Goal: Information Seeking & Learning: Learn about a topic

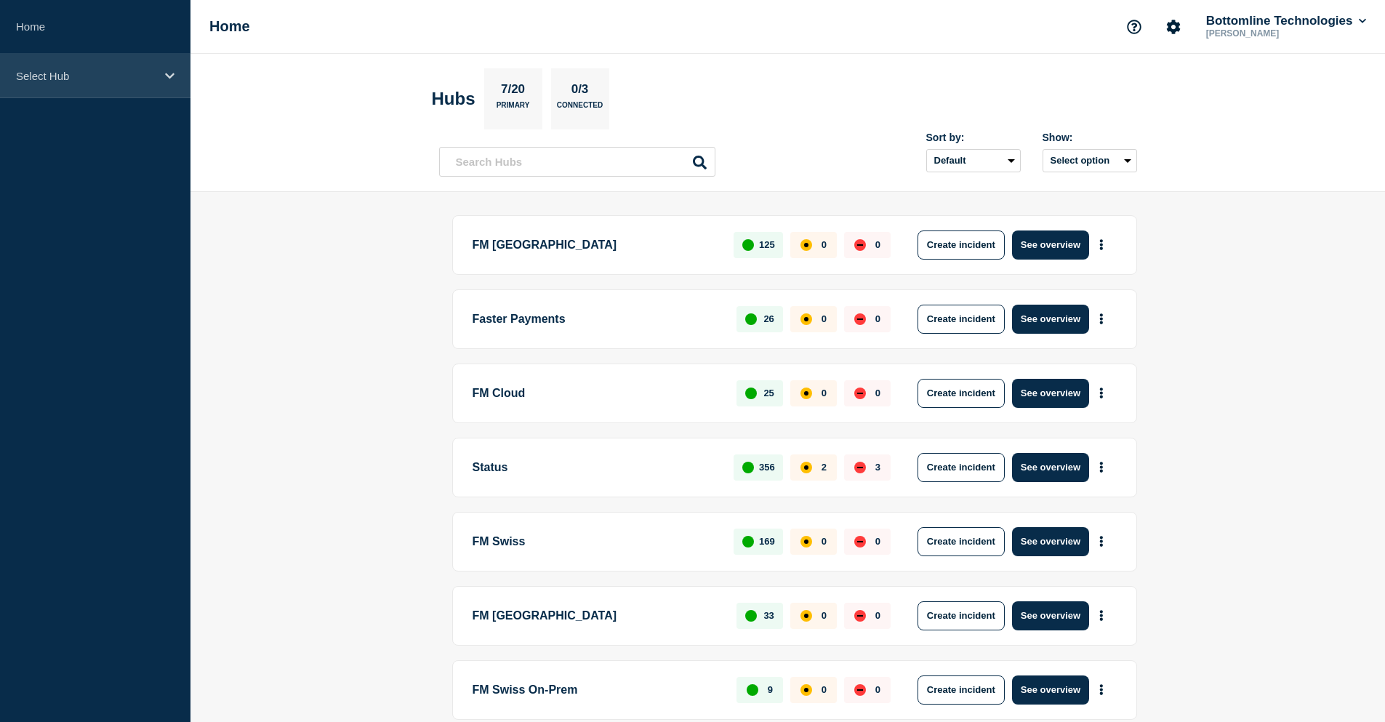
click at [102, 77] on p "Select Hub" at bounding box center [86, 76] width 140 height 12
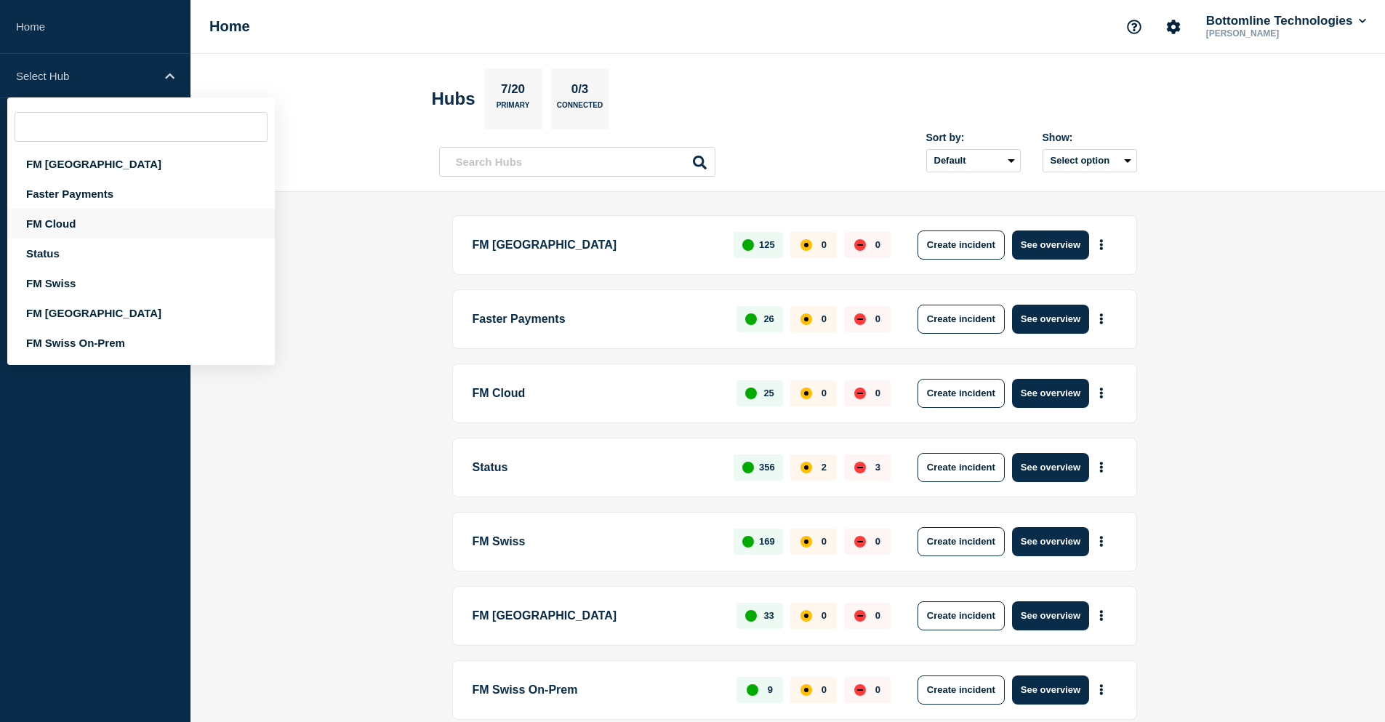
click at [63, 232] on div "FM Cloud" at bounding box center [141, 224] width 268 height 30
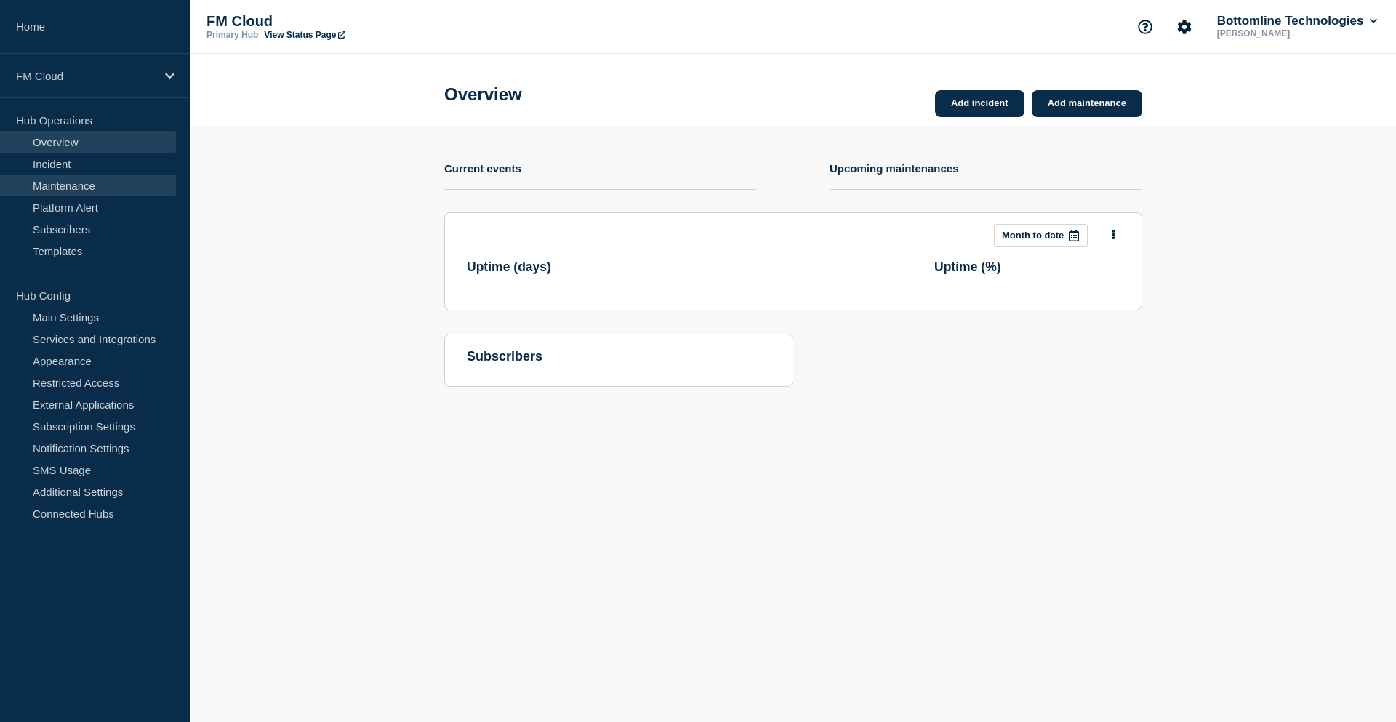
click at [75, 190] on link "Maintenance" at bounding box center [88, 186] width 176 height 22
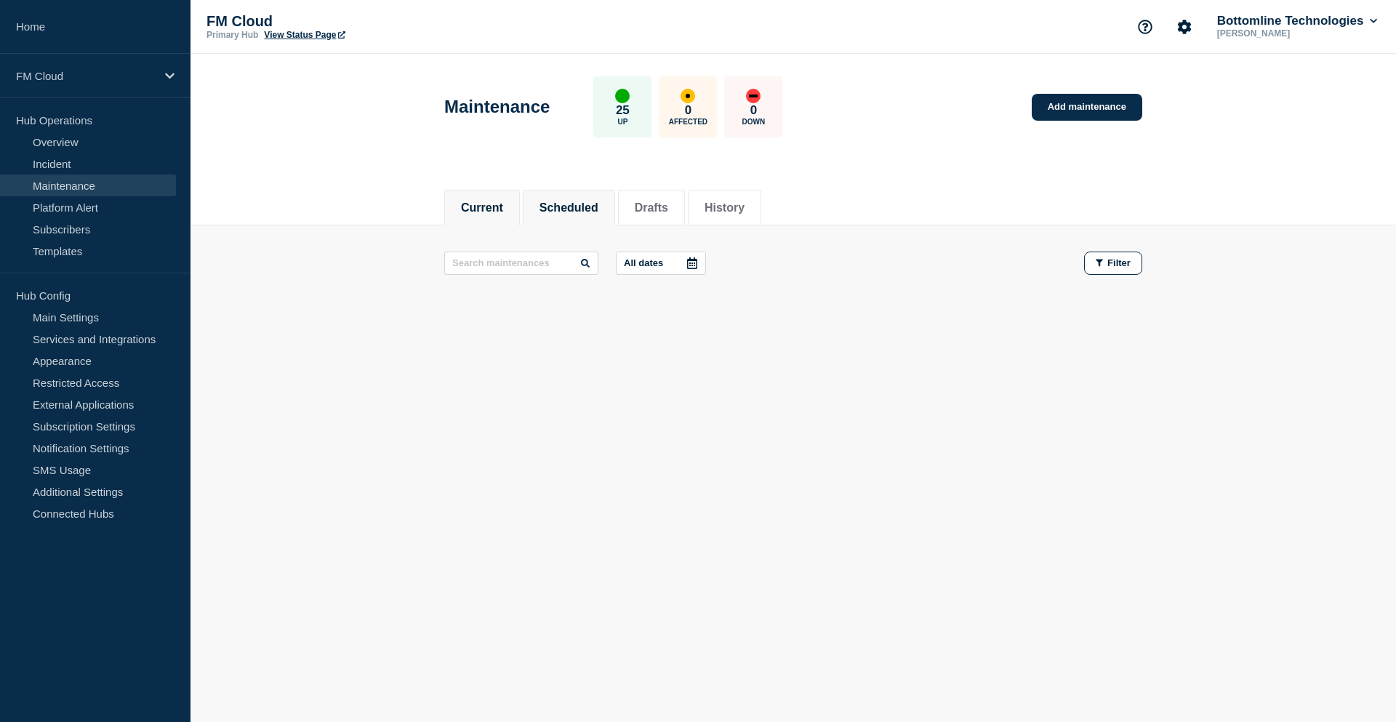
click at [559, 210] on button "Scheduled" at bounding box center [569, 207] width 59 height 13
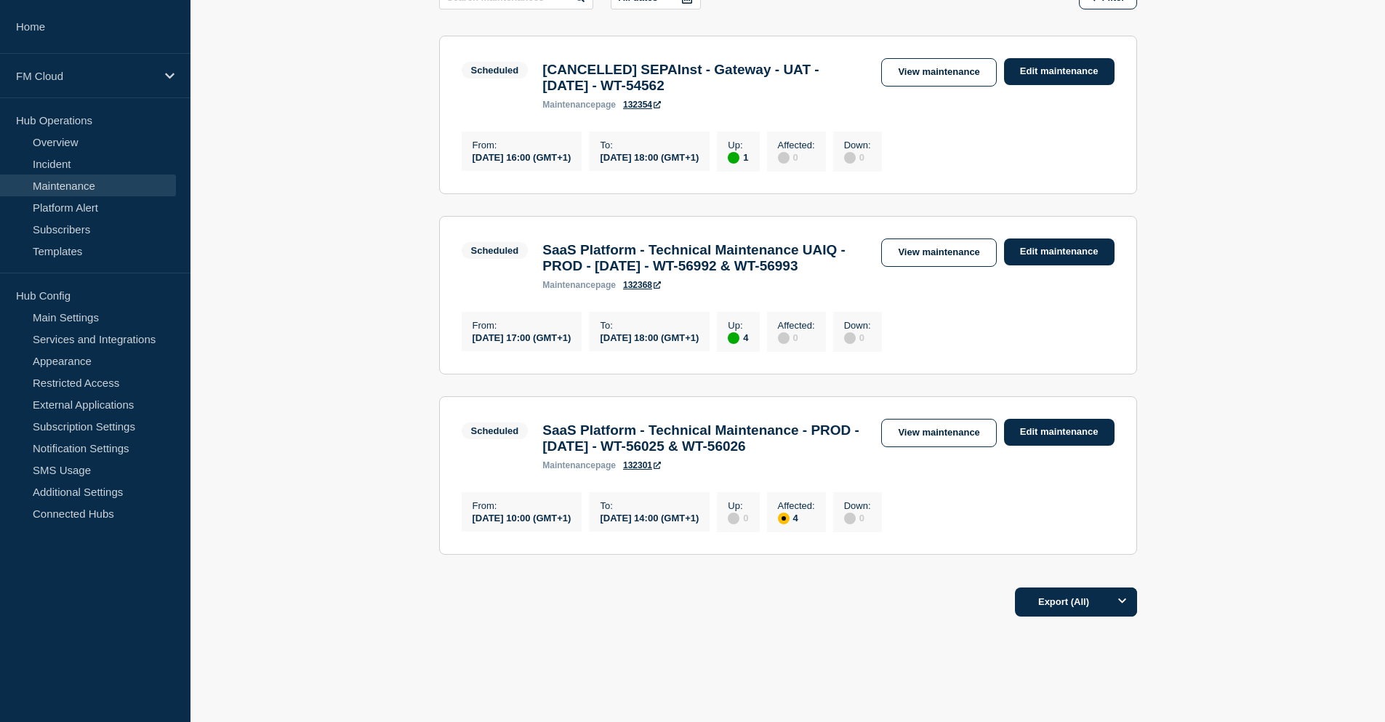
scroll to position [291, 0]
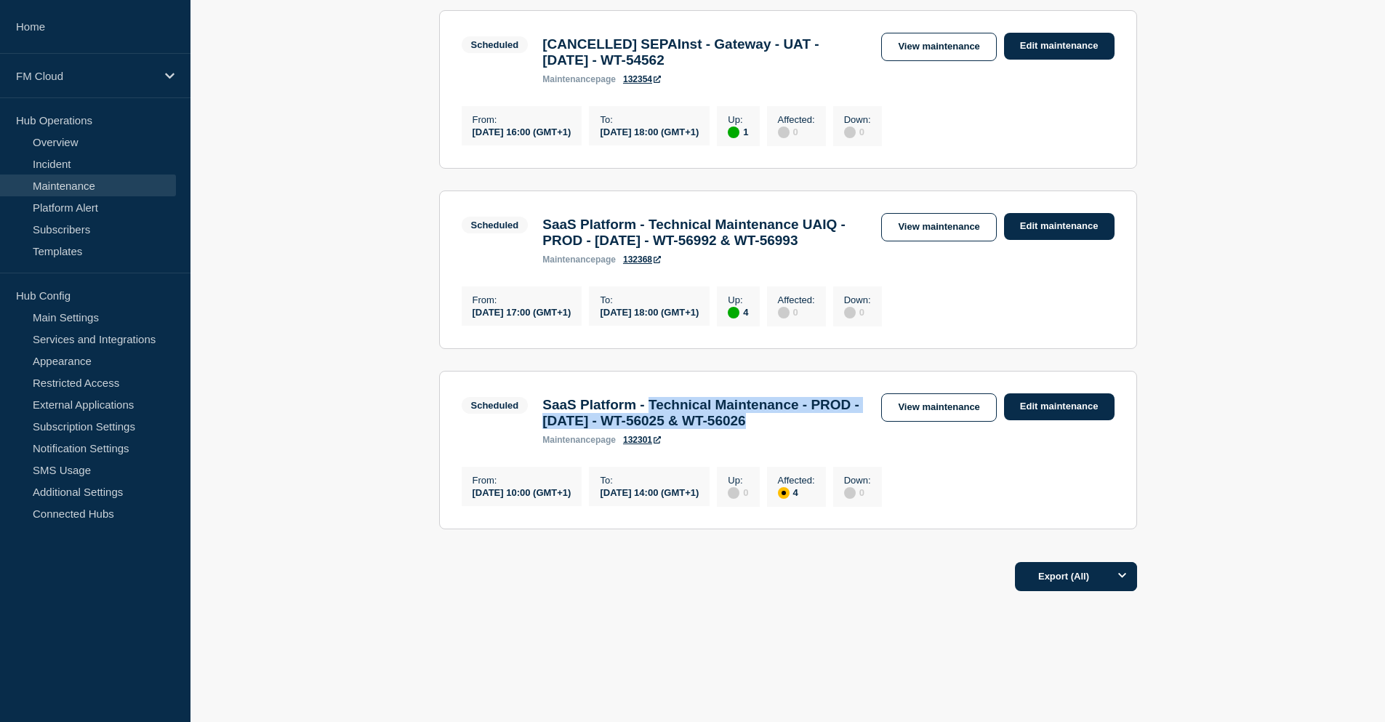
drag, startPoint x: 664, startPoint y: 441, endPoint x: 841, endPoint y: 454, distance: 177.9
click at [841, 429] on h3 "SaaS Platform - Technical Maintenance - PROD - [DATE] - WT-56025 & WT-56026" at bounding box center [705, 413] width 324 height 32
click at [954, 422] on link "View maintenance" at bounding box center [938, 407] width 115 height 28
click at [916, 238] on link "View maintenance" at bounding box center [938, 227] width 115 height 28
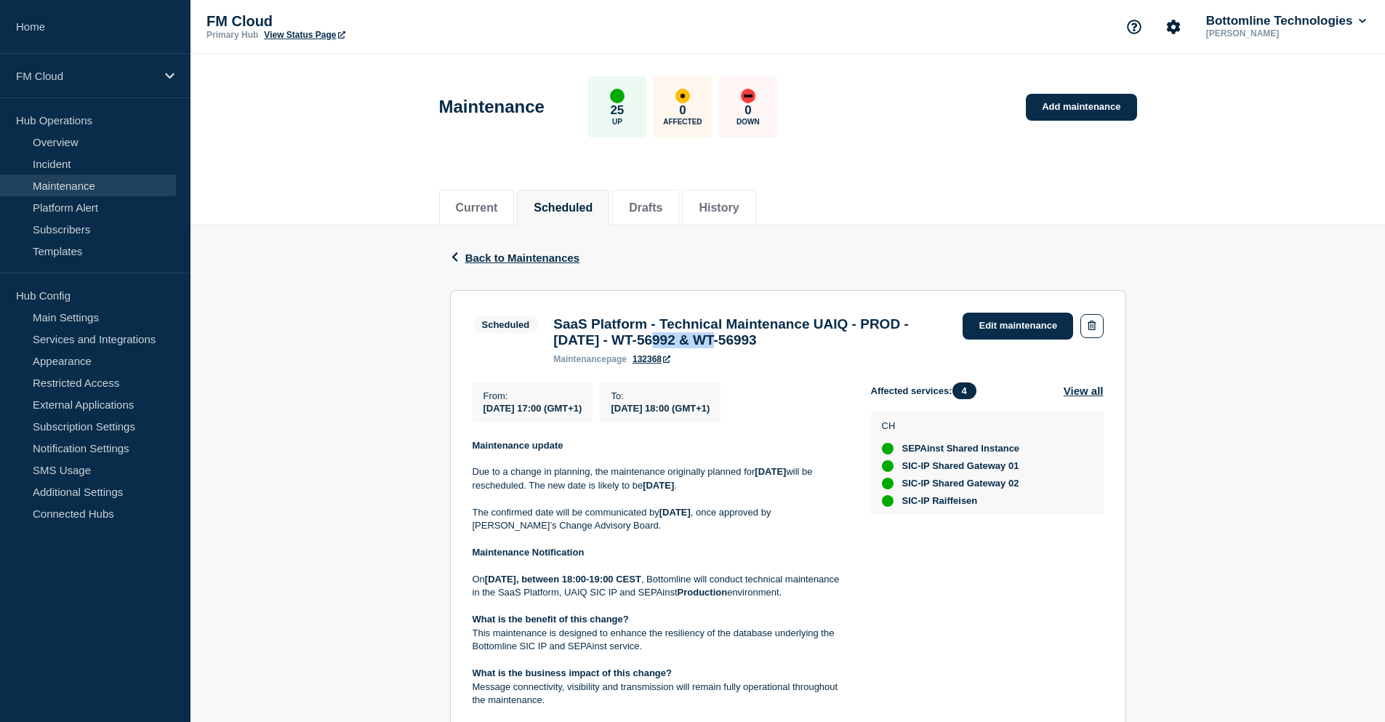
drag, startPoint x: 720, startPoint y: 346, endPoint x: 792, endPoint y: 340, distance: 72.2
click at [792, 340] on h3 "SaaS Platform - Technical Maintenance UAIQ - PROD - 09/AUG/2025 - WT-56992 & WT…" at bounding box center [750, 332] width 395 height 32
copy h3 "WT-56992"
click at [363, 83] on header "Maintenance 25 Up 0 Affected 0 Down Add maintenance" at bounding box center [788, 114] width 1195 height 121
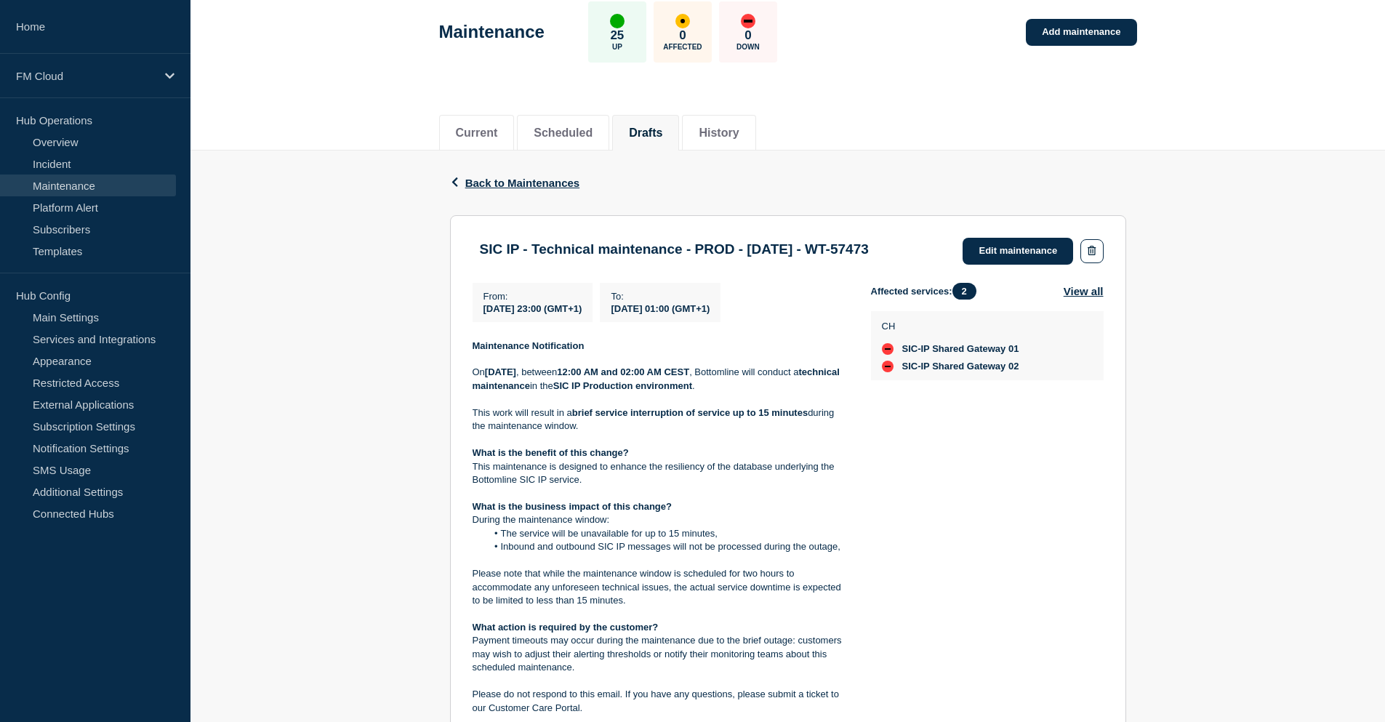
scroll to position [73, 0]
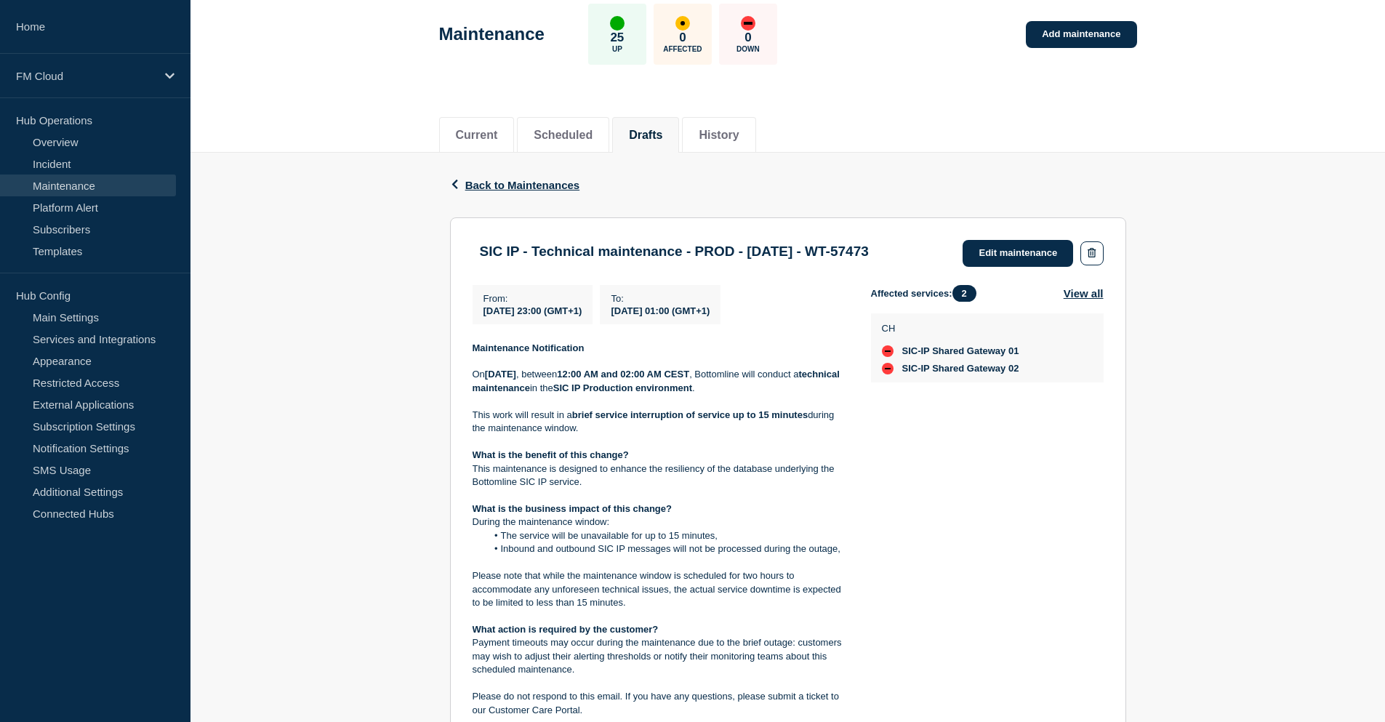
click at [372, 342] on div "Back Back to Maintenances SIC IP - Technical maintenance - PROD - [DATE] - WT-5…" at bounding box center [788, 622] width 1195 height 939
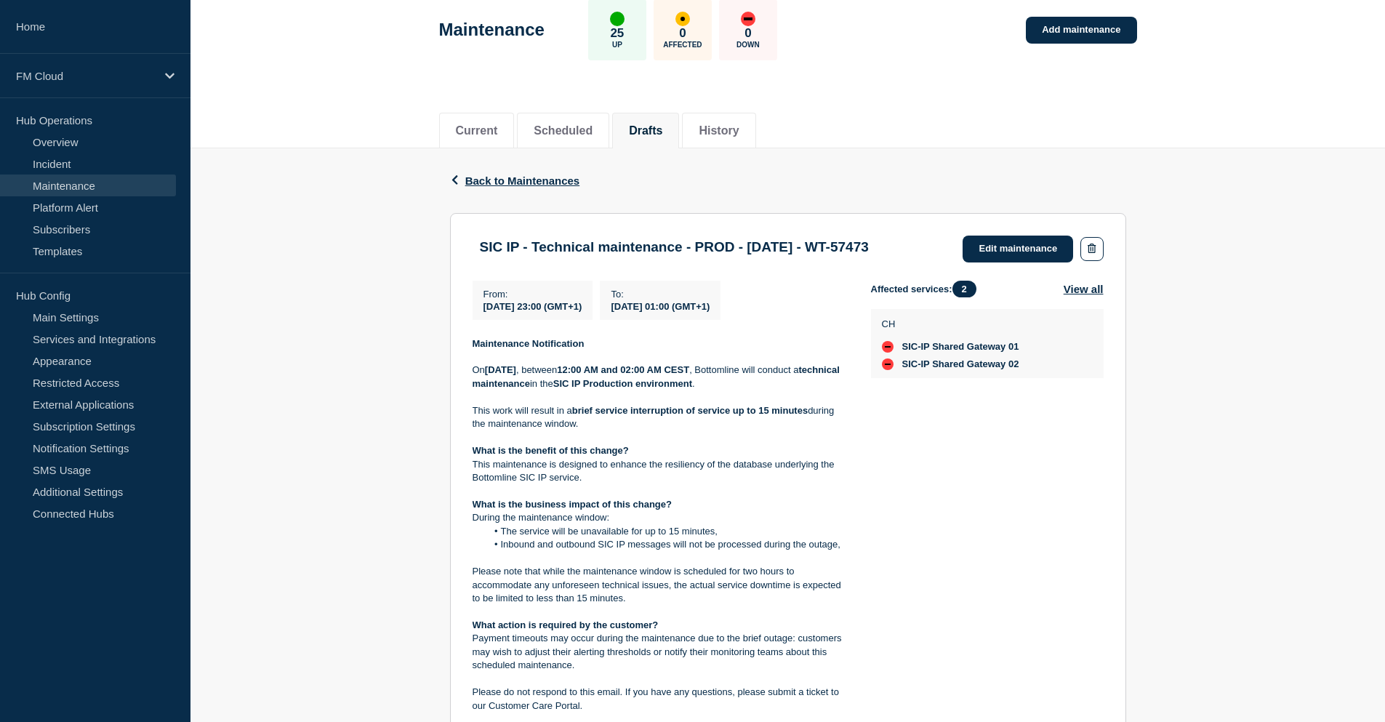
scroll to position [0, 0]
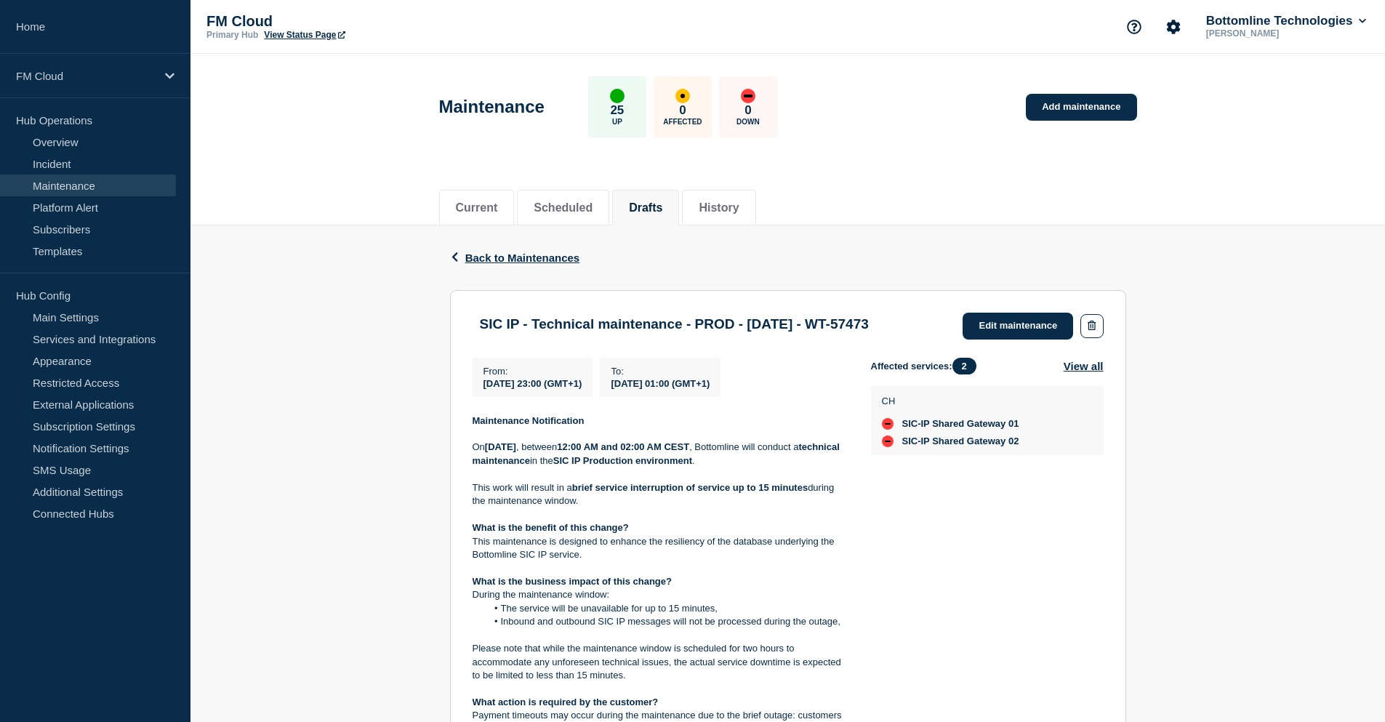
click at [1220, 350] on div "Back Back to Maintenances SIC IP - Technical maintenance - PROD - [DATE] - WT-5…" at bounding box center [788, 694] width 1195 height 939
click at [316, 301] on div "Back Back to Maintenances SIC IP - Technical maintenance - PROD - 17/AUG/2025 -…" at bounding box center [788, 694] width 1195 height 939
click at [308, 284] on div "Back Back to Maintenances SIC IP - Technical maintenance - PROD - 17/AUG/2025 -…" at bounding box center [788, 694] width 1195 height 939
click at [802, 47] on div "FM Cloud Primary Hub View Status Page Bottomline Technologies Celine Arnaud" at bounding box center [788, 27] width 1195 height 54
click at [972, 36] on div "FM Cloud Primary Hub View Status Page Bottomline Technologies Celine Arnaud" at bounding box center [788, 27] width 1195 height 54
